Goal: Contribute content: Contribute content

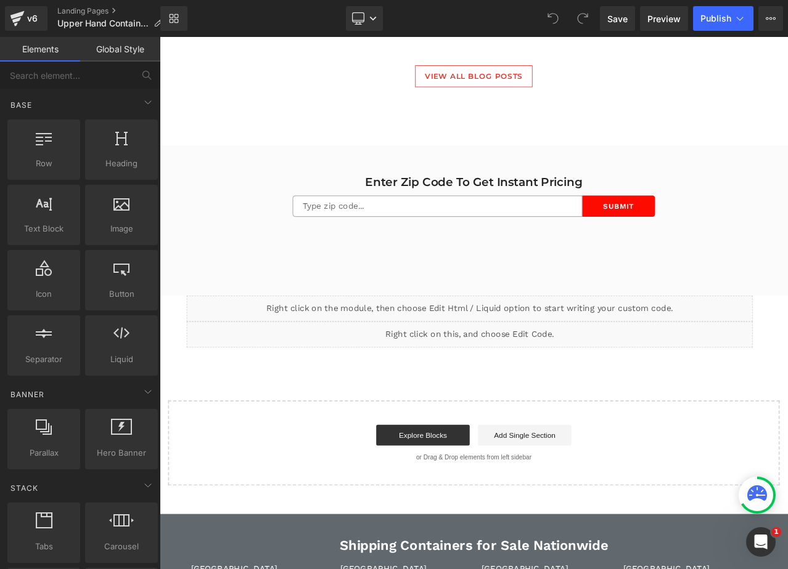
scroll to position [3816, 0]
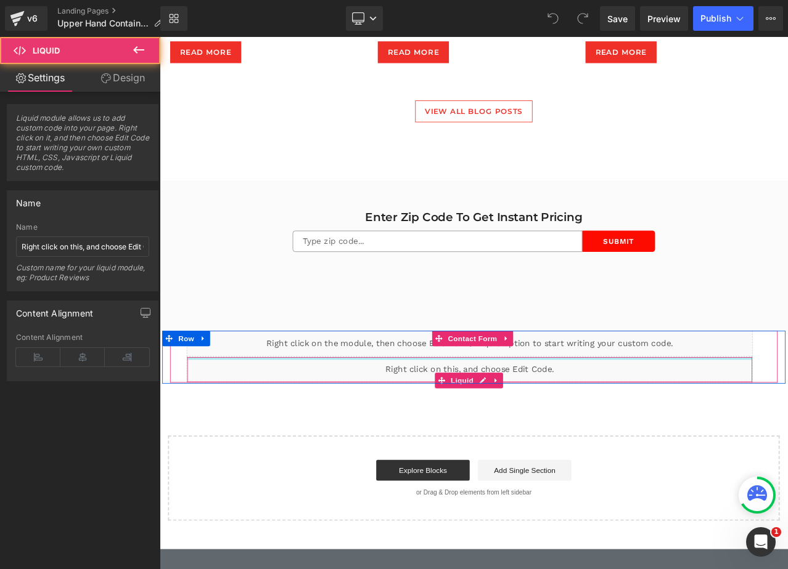
click at [516, 417] on div "Liquid" at bounding box center [528, 432] width 672 height 31
click at [532, 438] on div "Liquid" at bounding box center [528, 432] width 672 height 31
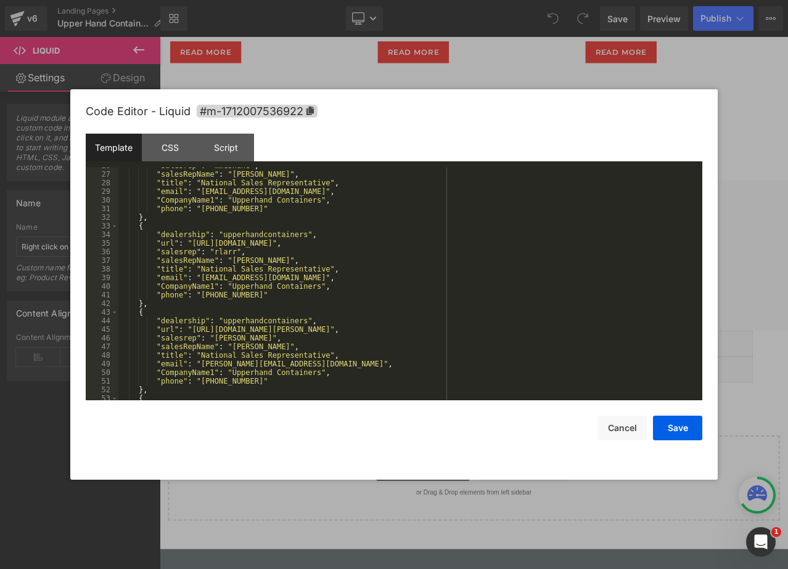
scroll to position [222, 0]
click at [396, 243] on div ""salesrep" : "mmcshane" , "salesRepName" : "Michael McShane" , "title" : "Natio…" at bounding box center [407, 286] width 579 height 250
click at [399, 245] on div ""salesrep" : "mmcshane" , "salesRepName" : "Michael McShane" , "title" : "Natio…" at bounding box center [407, 286] width 579 height 250
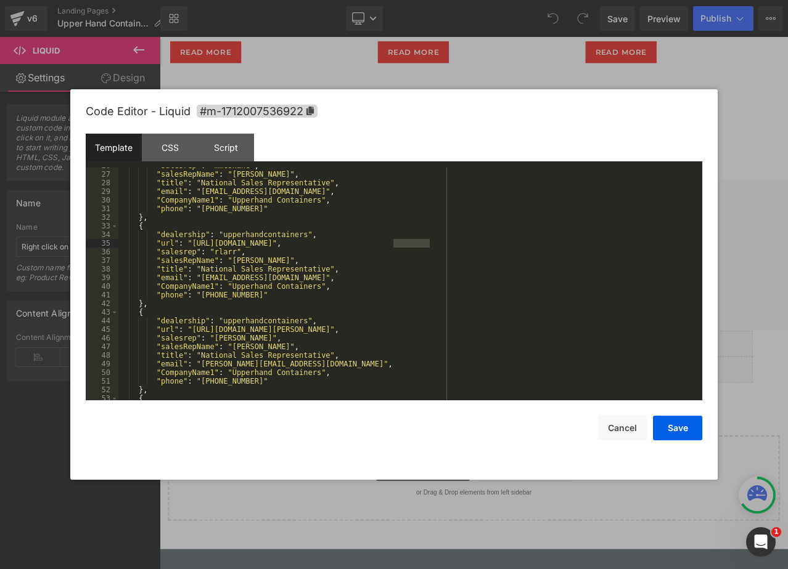
click at [220, 256] on div ""salesrep" : "mmcshane" , "salesRepName" : "Michael McShane" , "title" : "Natio…" at bounding box center [407, 286] width 579 height 250
click at [219, 252] on div ""salesrep" : "mmcshane" , "salesRepName" : "Michael McShane" , "title" : "Natio…" at bounding box center [407, 286] width 579 height 250
click at [210, 278] on div ""salesrep" : "mmcshane" , "salesRepName" : "Michael McShane" , "title" : "Natio…" at bounding box center [407, 286] width 579 height 250
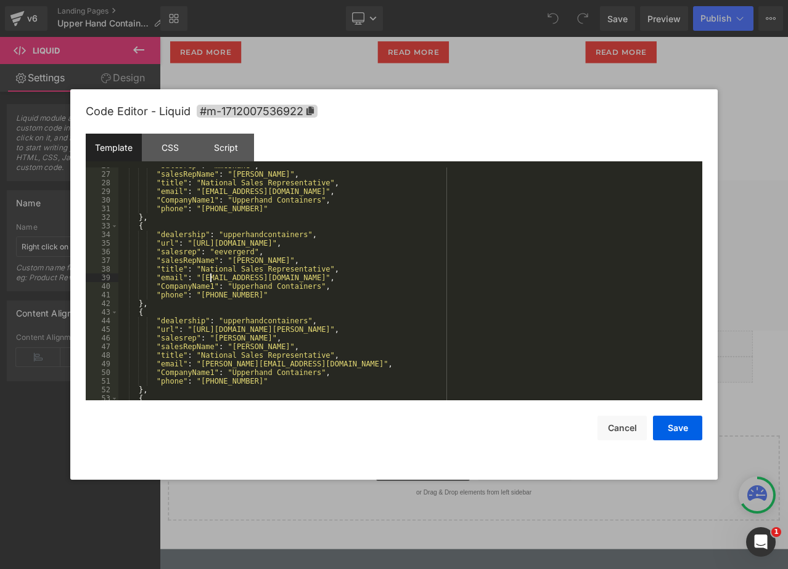
click at [210, 278] on div ""salesrep" : "mmcshane" , "salesRepName" : "Michael McShane" , "title" : "Natio…" at bounding box center [407, 286] width 579 height 250
click at [230, 264] on div ""salesrep" : "mmcshane" , "salesRepName" : "Michael McShane" , "title" : "Natio…" at bounding box center [407, 286] width 579 height 250
click at [250, 264] on div ""salesrep" : "mmcshane" , "salesRepName" : "Michael McShane" , "title" : "Natio…" at bounding box center [407, 286] width 579 height 250
drag, startPoint x: 251, startPoint y: 296, endPoint x: 219, endPoint y: 297, distance: 32.1
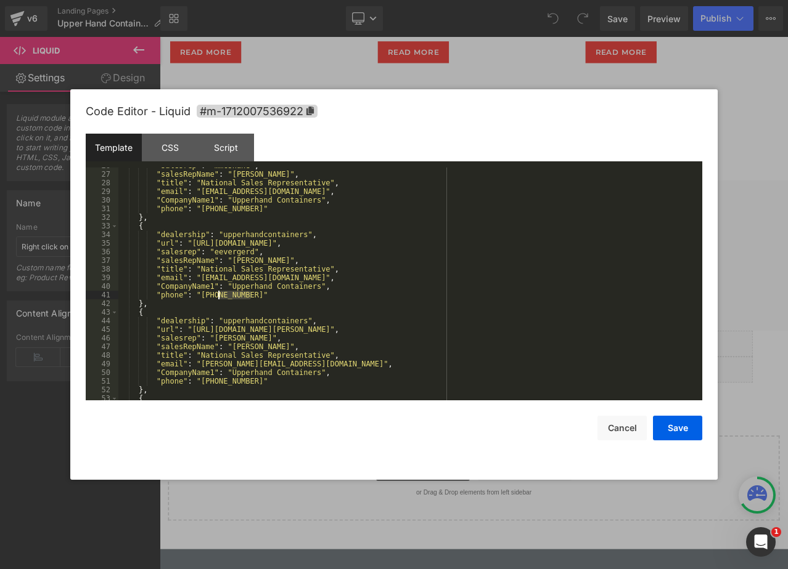
click at [219, 297] on div ""salesrep" : "mmcshane" , "salesRepName" : "Michael McShane" , "title" : "Natio…" at bounding box center [407, 286] width 579 height 250
click at [659, 425] on button "Save" at bounding box center [677, 428] width 49 height 25
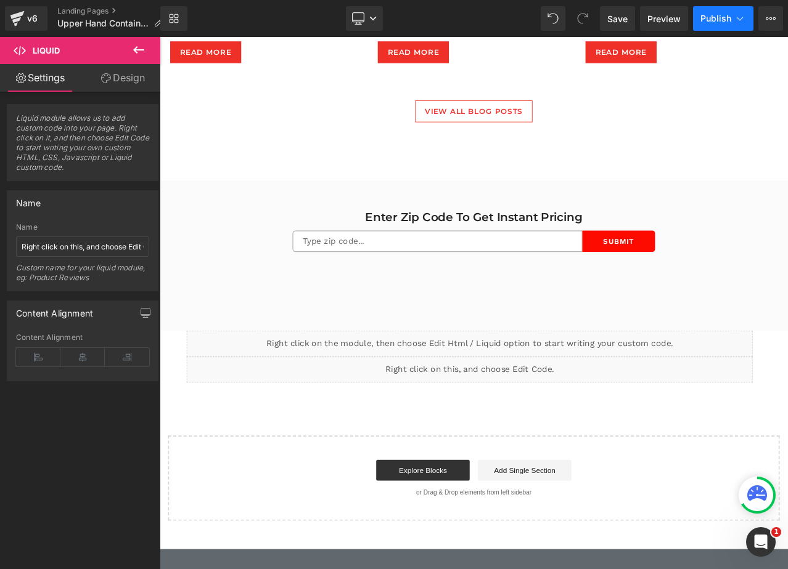
click at [705, 25] on button "Publish" at bounding box center [723, 18] width 60 height 25
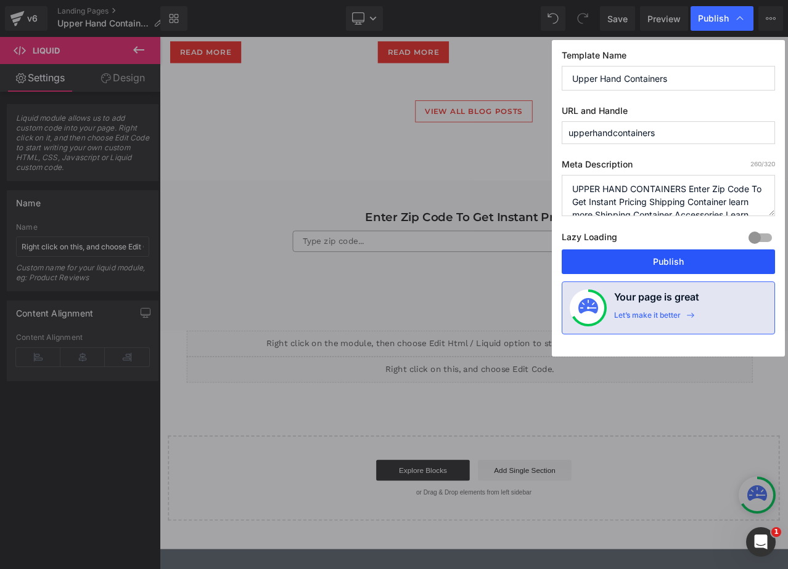
drag, startPoint x: 642, startPoint y: 242, endPoint x: 648, endPoint y: 263, distance: 22.0
click at [642, 243] on div "Lazy Loading Build Upgrade plan to unlock" at bounding box center [667, 239] width 213 height 20
click at [649, 263] on button "Publish" at bounding box center [667, 262] width 213 height 25
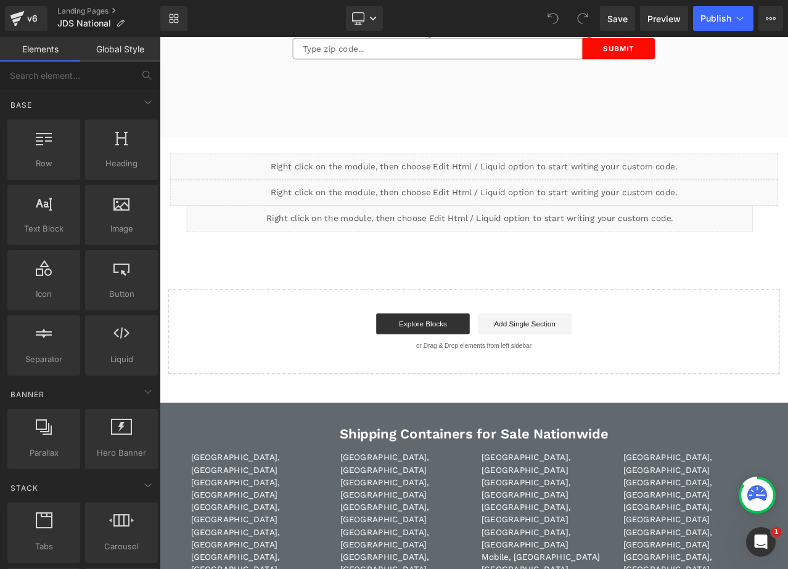
scroll to position [3636, 0]
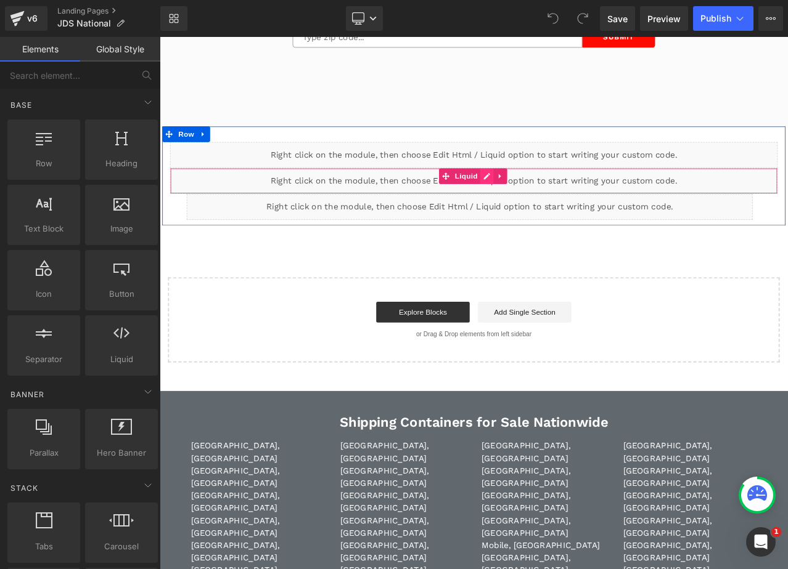
click at [544, 205] on div "Liquid" at bounding box center [532, 208] width 721 height 31
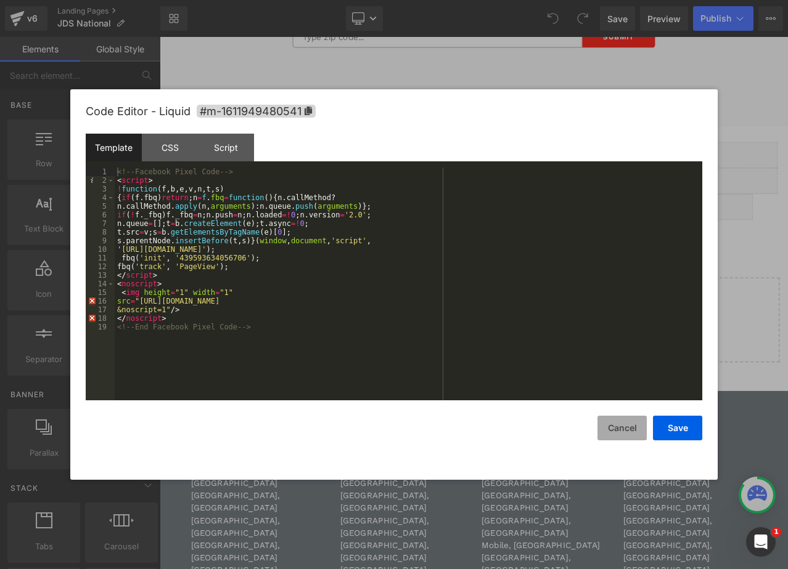
click at [631, 432] on button "Cancel" at bounding box center [621, 428] width 49 height 25
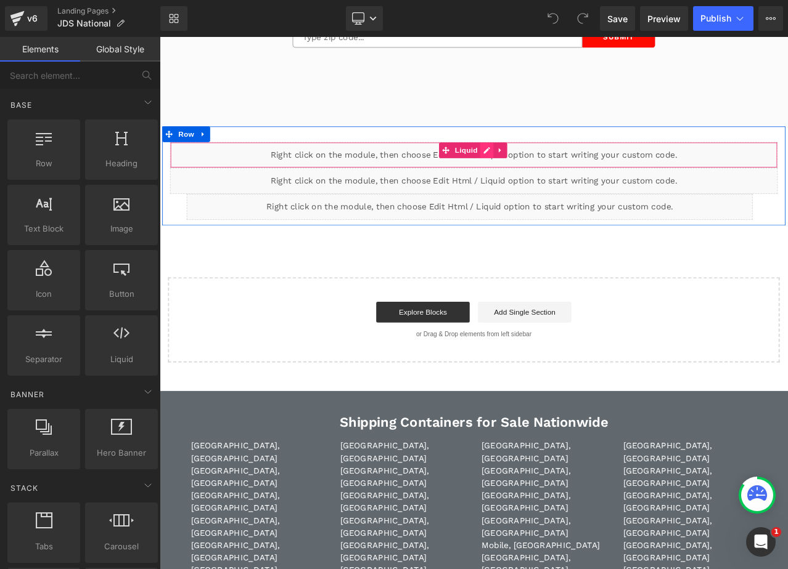
click at [548, 169] on div "Liquid" at bounding box center [532, 177] width 721 height 31
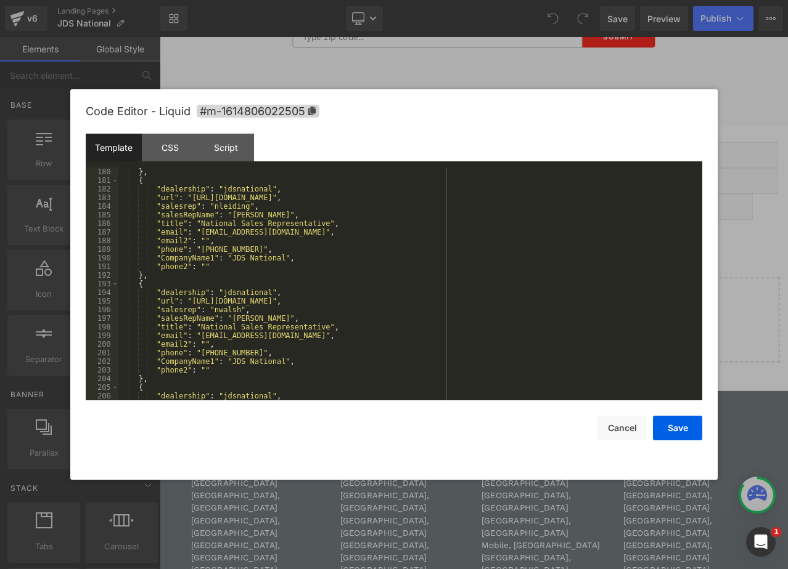
scroll to position [1479, 0]
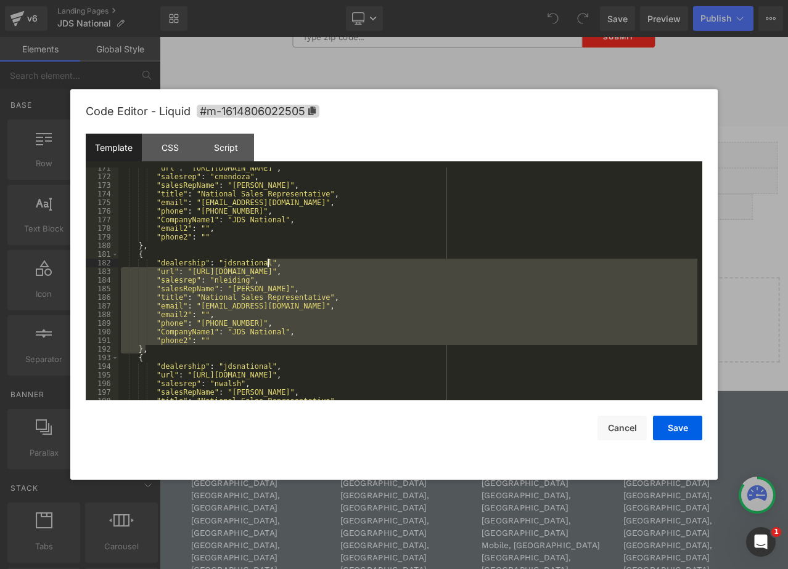
drag, startPoint x: 152, startPoint y: 353, endPoint x: 360, endPoint y: 273, distance: 223.0
click at [359, 273] on div ""url" : "[URL][DOMAIN_NAME]" , "salesrep" : "cmendoza" , "salesRepName" : "[PER…" at bounding box center [407, 289] width 579 height 250
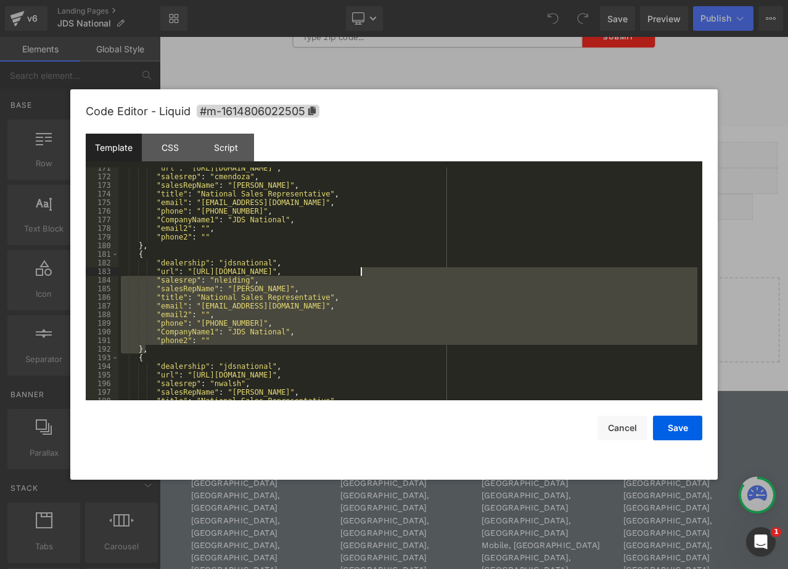
click at [368, 273] on div ""url" : "[URL][DOMAIN_NAME]" , "salesrep" : "cmendoza" , "salesRepName" : "[PER…" at bounding box center [407, 284] width 579 height 233
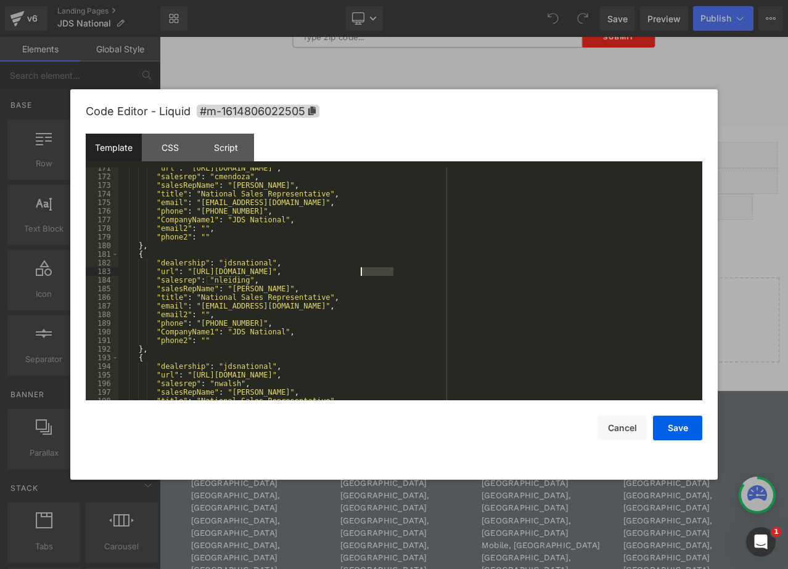
click at [368, 273] on div ""url" : "[URL][DOMAIN_NAME]" , "salesrep" : "cmendoza" , "salesRepName" : "[PER…" at bounding box center [407, 289] width 579 height 250
click at [364, 266] on div ""url" : "[URL][DOMAIN_NAME]" , "salesrep" : "cmendoza" , "salesRepName" : "[PER…" at bounding box center [407, 289] width 579 height 250
click at [369, 269] on div ""url" : "[URL][DOMAIN_NAME]" , "salesrep" : "cmendoza" , "salesRepName" : "[PER…" at bounding box center [407, 289] width 579 height 250
click at [372, 271] on div ""url" : "[URL][DOMAIN_NAME]" , "salesrep" : "cmendoza" , "salesRepName" : "[PER…" at bounding box center [407, 289] width 579 height 250
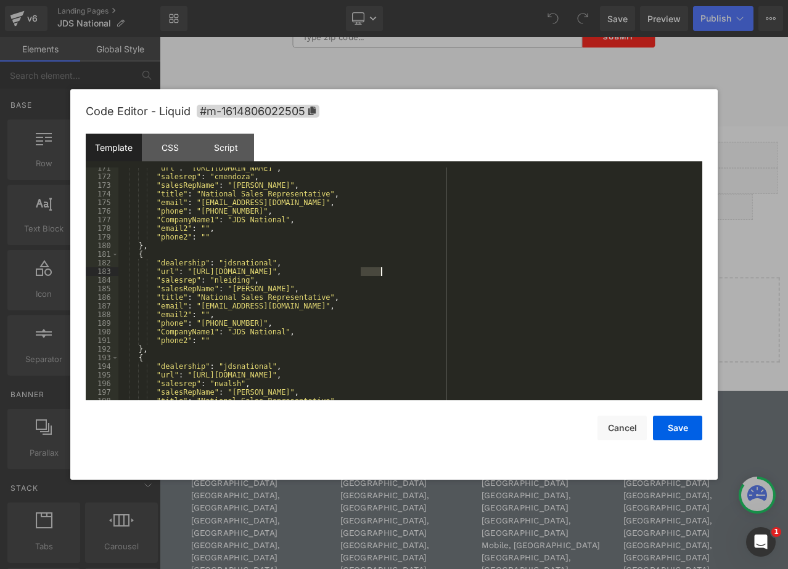
click at [371, 271] on div ""url" : "[URL][DOMAIN_NAME]" , "salesrep" : "cmendoza" , "salesRepName" : "[PER…" at bounding box center [407, 289] width 579 height 250
click at [219, 280] on div ""url" : "[URL][DOMAIN_NAME]" , "salesrep" : "cmendoza" , "salesRepName" : "[PER…" at bounding box center [407, 289] width 579 height 250
paste textarea
click at [237, 291] on div ""url" : "[URL][DOMAIN_NAME]" , "salesrep" : "cmendoza" , "salesRepName" : "[PER…" at bounding box center [407, 289] width 579 height 250
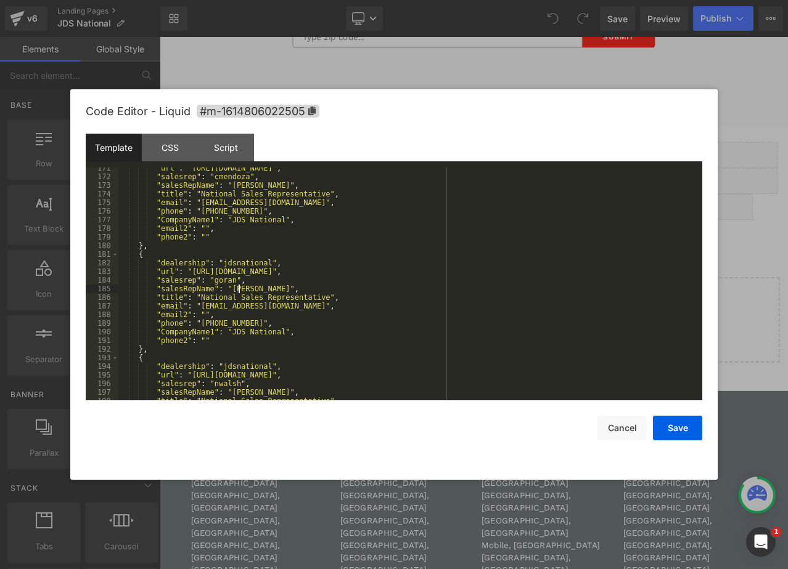
click at [237, 291] on div ""url" : "[URL][DOMAIN_NAME]" , "salesrep" : "cmendoza" , "salesRepName" : "[PER…" at bounding box center [407, 289] width 579 height 250
click at [247, 291] on div ""url" : "[URL][DOMAIN_NAME]" , "salesrep" : "cmendoza" , "salesRepName" : "[PER…" at bounding box center [407, 289] width 579 height 250
click at [216, 306] on div ""url" : "[URL][DOMAIN_NAME]" , "salesrep" : "cmendoza" , "salesRepName" : "[PER…" at bounding box center [407, 289] width 579 height 250
click at [225, 311] on div ""url" : "[URL][DOMAIN_NAME]" , "salesrep" : "cmendoza" , "salesRepName" : "[PER…" at bounding box center [407, 289] width 579 height 250
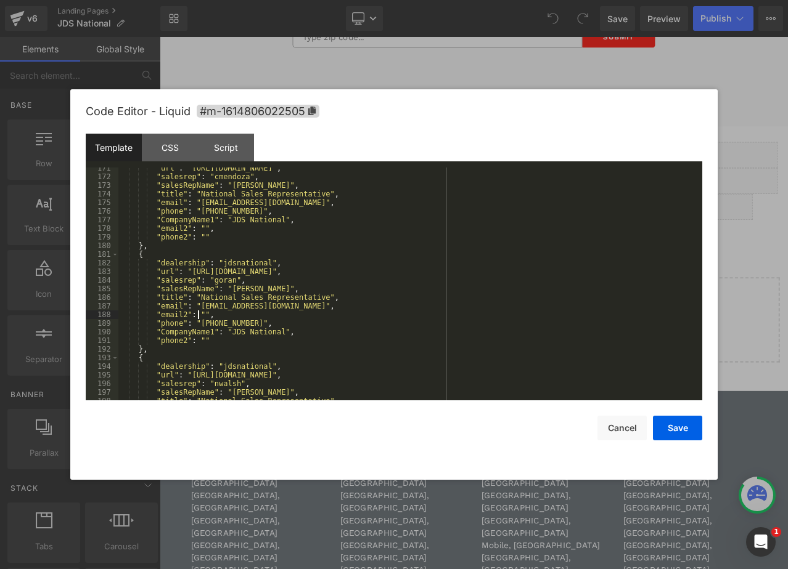
click at [200, 316] on div ""url" : "[URL][DOMAIN_NAME]" , "salesrep" : "cmendoza" , "salesRepName" : "[PER…" at bounding box center [407, 289] width 579 height 250
click at [206, 306] on div ""url" : "[URL][DOMAIN_NAME]" , "salesrep" : "cmendoza" , "salesRepName" : "[PER…" at bounding box center [407, 289] width 579 height 250
drag, startPoint x: 241, startPoint y: 324, endPoint x: 211, endPoint y: 325, distance: 29.6
click at [213, 325] on div ""url" : "[URL][DOMAIN_NAME]" , "salesrep" : "cmendoza" , "salesRepName" : "[PER…" at bounding box center [407, 289] width 579 height 250
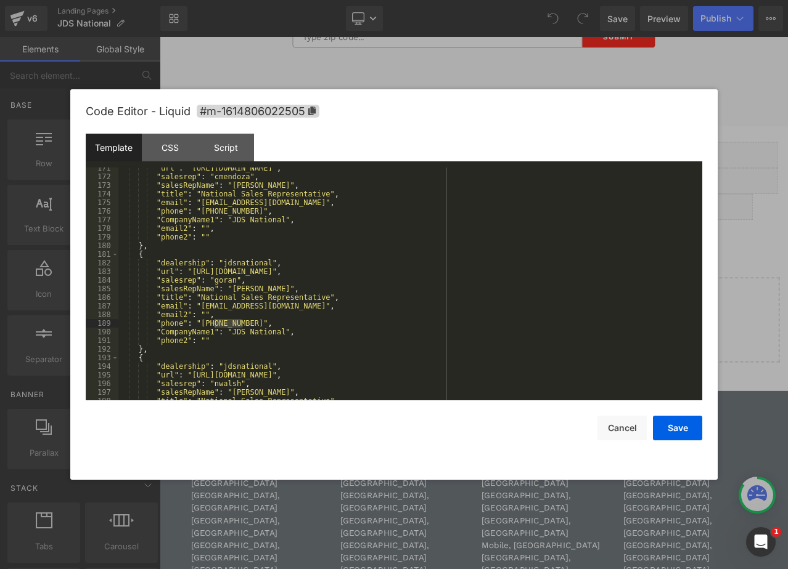
click at [242, 327] on div ""url" : "[URL][DOMAIN_NAME]" , "salesrep" : "cmendoza" , "salesRepName" : "[PER…" at bounding box center [407, 284] width 579 height 233
drag, startPoint x: 242, startPoint y: 325, endPoint x: 210, endPoint y: 325, distance: 32.0
click at [210, 325] on div ""url" : "[URL][DOMAIN_NAME]" , "salesrep" : "cmendoza" , "salesRepName" : "[PER…" at bounding box center [407, 289] width 579 height 250
drag, startPoint x: 670, startPoint y: 429, endPoint x: 594, endPoint y: 401, distance: 81.3
click at [670, 429] on button "Save" at bounding box center [677, 428] width 49 height 25
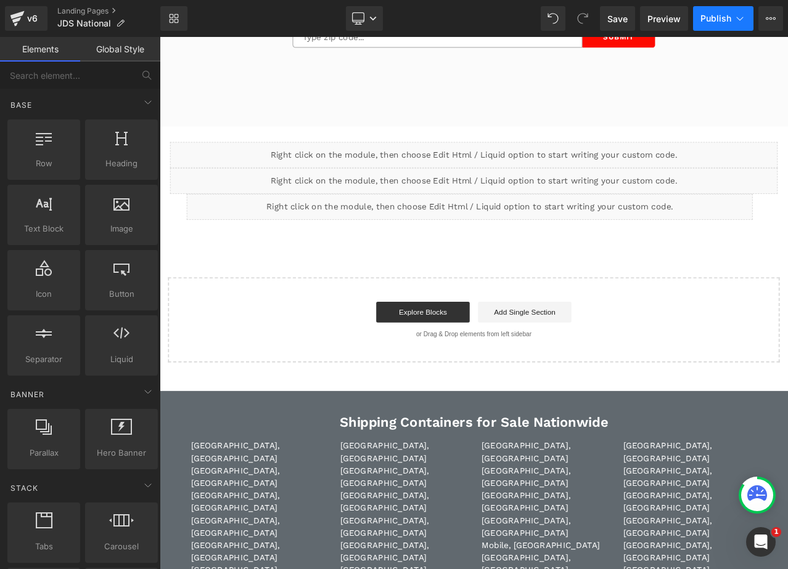
click at [712, 17] on span "Publish" at bounding box center [715, 19] width 31 height 10
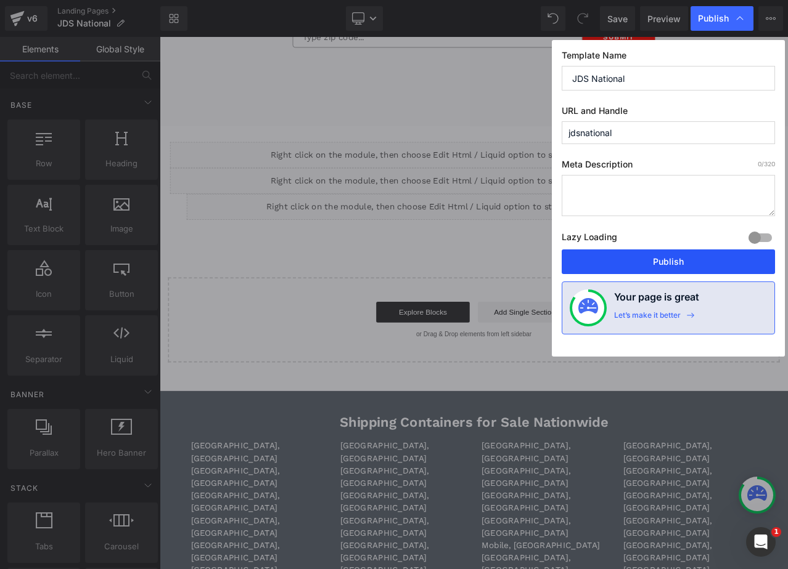
click at [600, 269] on button "Publish" at bounding box center [667, 262] width 213 height 25
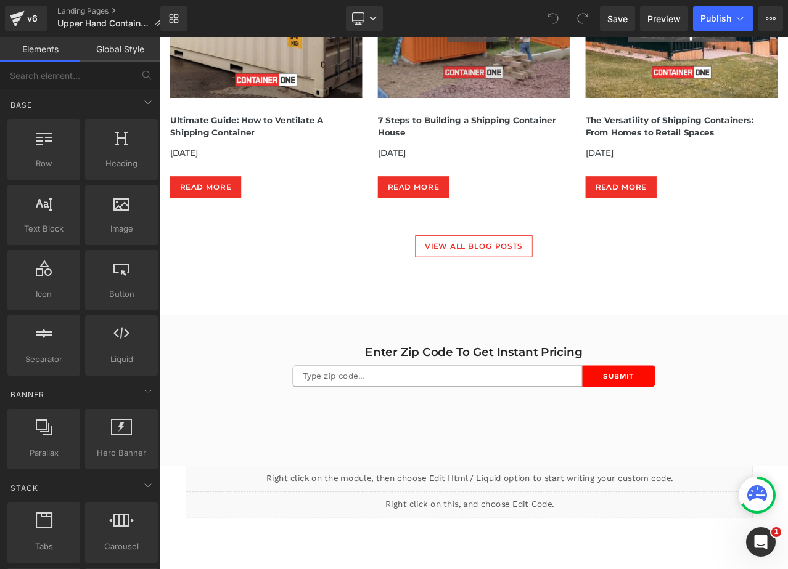
scroll to position [4006, 0]
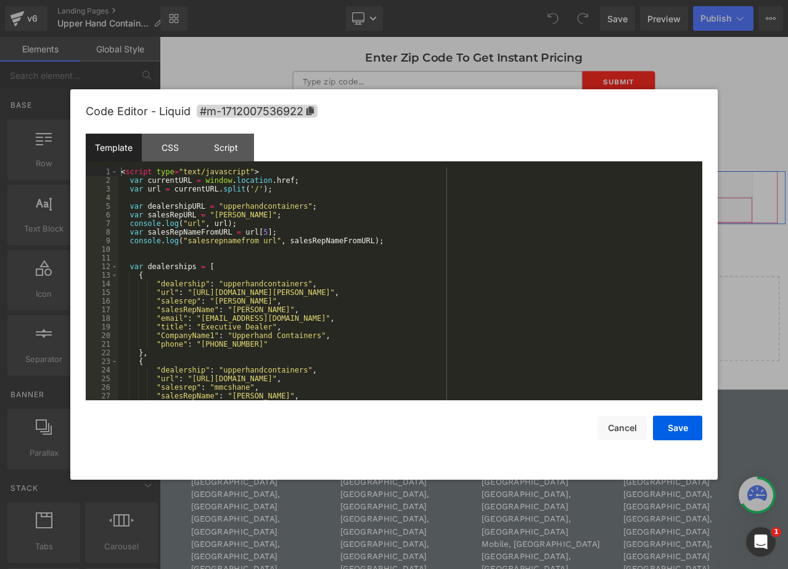
click at [535, 250] on div "Liquid" at bounding box center [528, 242] width 672 height 31
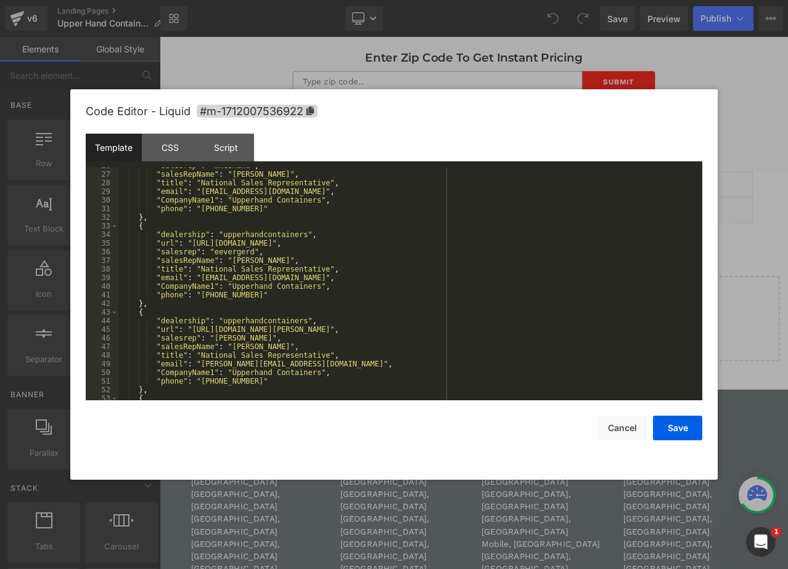
scroll to position [222, 0]
click at [404, 247] on div ""salesrep" : "mmcshane" , "salesRepName" : "Michael McShane" , "title" : "Natio…" at bounding box center [407, 286] width 579 height 250
drag, startPoint x: 642, startPoint y: 441, endPoint x: 621, endPoint y: 433, distance: 22.4
click at [622, 434] on div "Code Editor - Liquid #m-1712007536922 Template CSS Script Data 26 27 28 29 30 3…" at bounding box center [394, 284] width 616 height 391
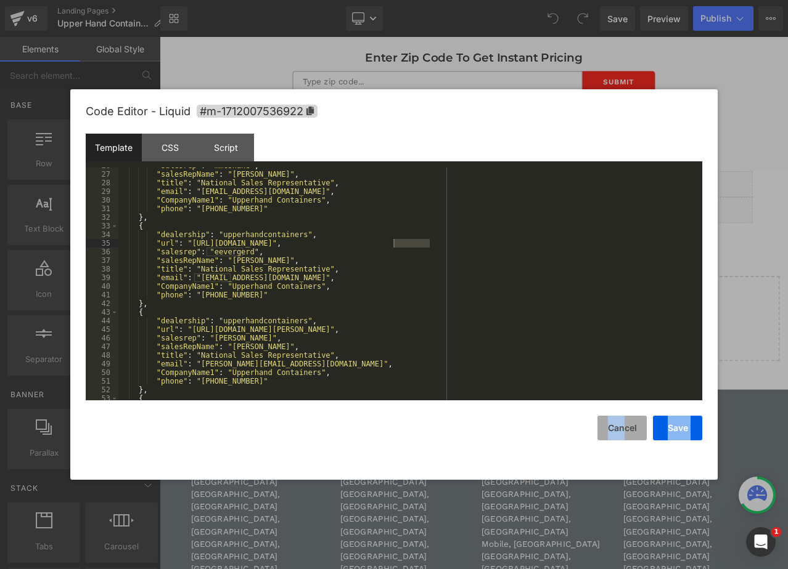
click at [620, 433] on button "Cancel" at bounding box center [621, 428] width 49 height 25
